Goal: Task Accomplishment & Management: Manage account settings

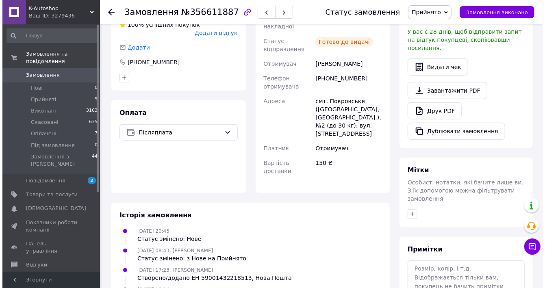
scroll to position [246, 0]
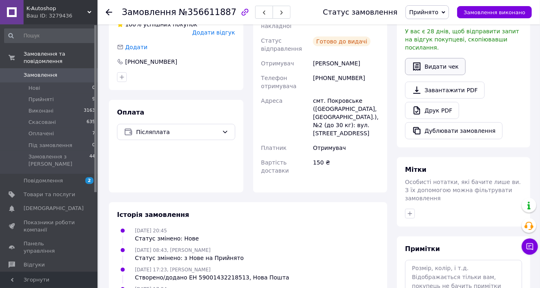
click at [440, 75] on button "Видати чек" at bounding box center [435, 66] width 61 height 17
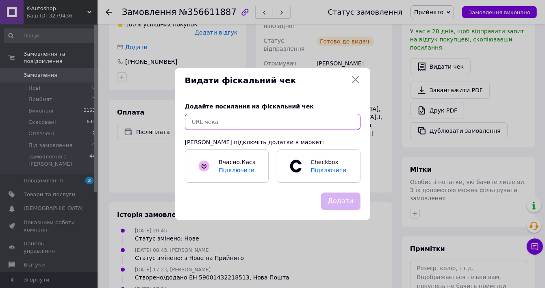
click at [256, 118] on input "text" at bounding box center [273, 122] width 176 height 16
paste input "[URL][DOMAIN_NAME]"
type input "[URL][DOMAIN_NAME]"
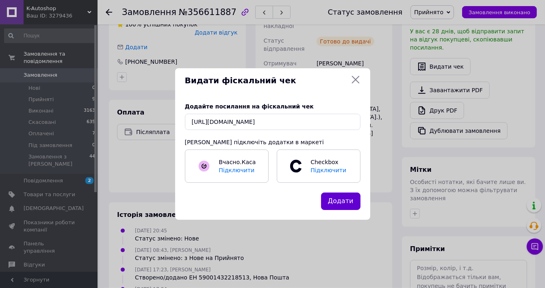
click at [343, 210] on button "Додати" at bounding box center [340, 201] width 39 height 17
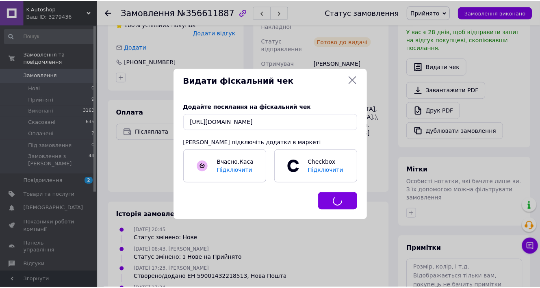
scroll to position [0, 0]
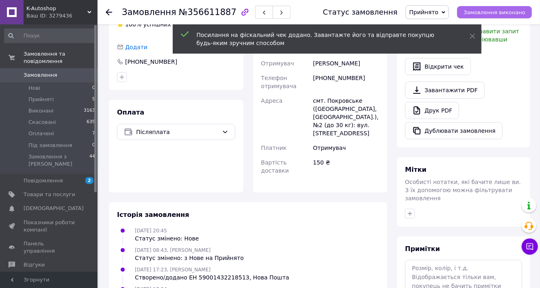
click at [507, 13] on span "Замовлення виконано" at bounding box center [495, 12] width 62 height 6
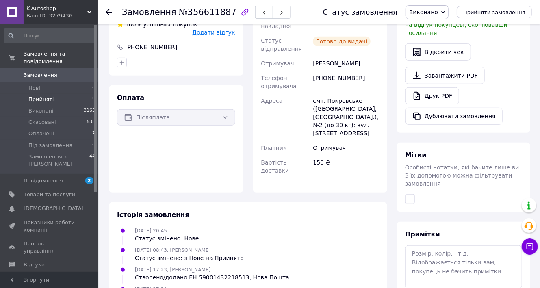
click at [51, 95] on li "Прийняті 9" at bounding box center [50, 99] width 100 height 11
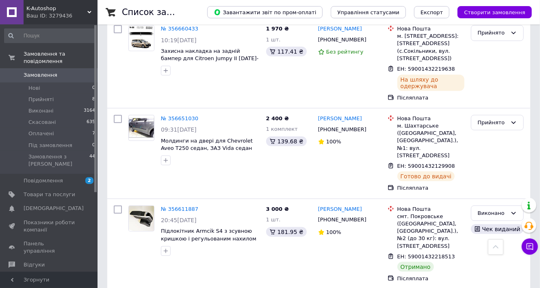
scroll to position [423, 0]
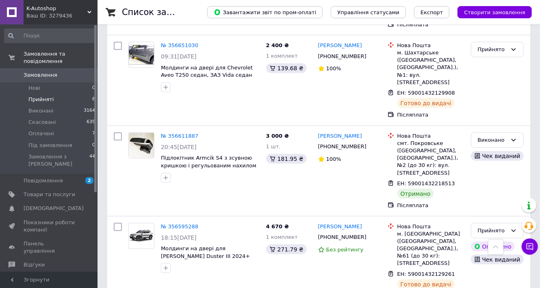
click at [47, 96] on span "Прийняті" at bounding box center [40, 99] width 25 height 7
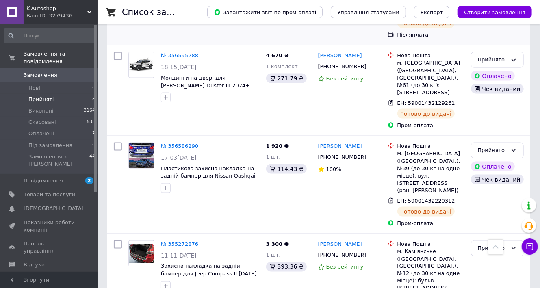
scroll to position [541, 0]
